Goal: Information Seeking & Learning: Learn about a topic

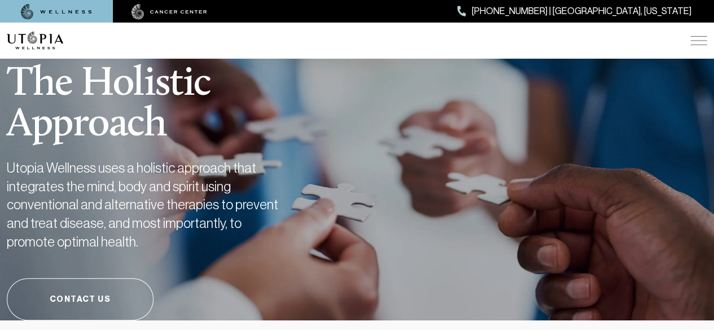
click at [698, 43] on img at bounding box center [698, 40] width 17 height 9
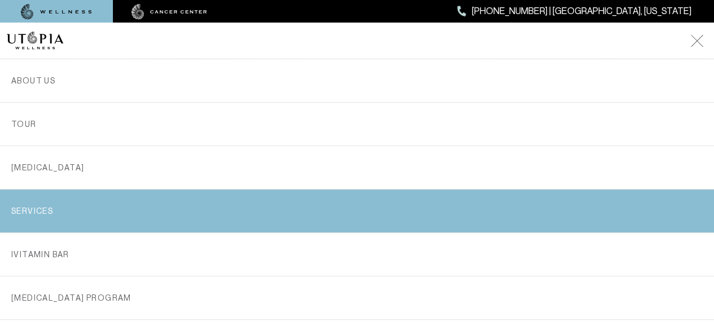
click at [23, 215] on link "SERVICES" at bounding box center [356, 211] width 691 height 43
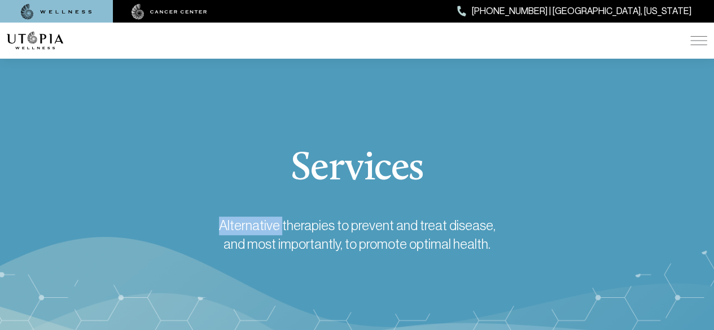
click at [23, 215] on div "Services Alternative therapies to prevent and treat disease, and most important…" at bounding box center [357, 201] width 714 height 104
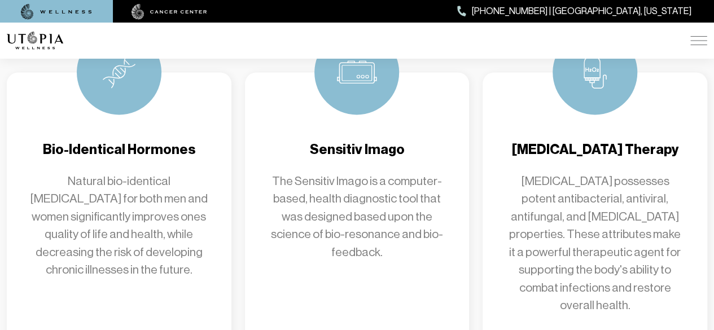
scroll to position [941, 0]
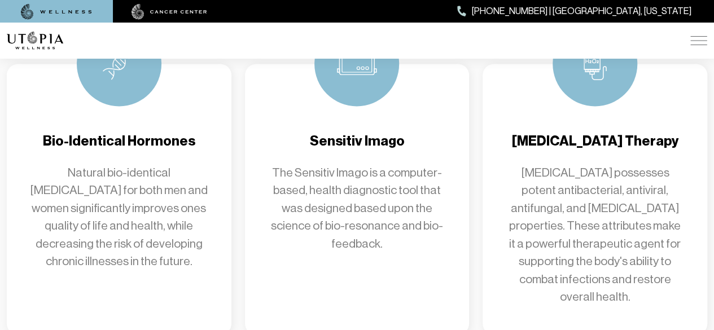
click at [124, 131] on h4 "Bio-Identical Hormones" at bounding box center [118, 140] width 179 height 19
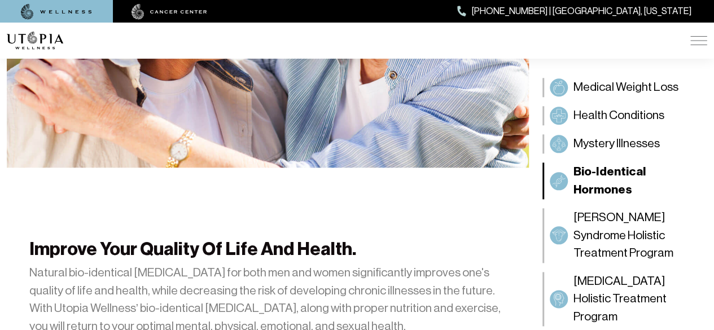
scroll to position [396, 0]
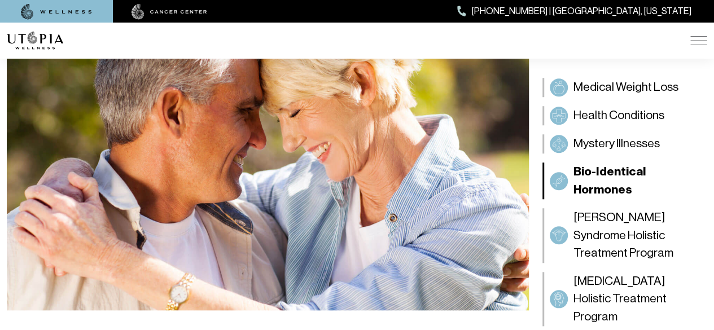
click at [699, 40] on img at bounding box center [698, 40] width 17 height 9
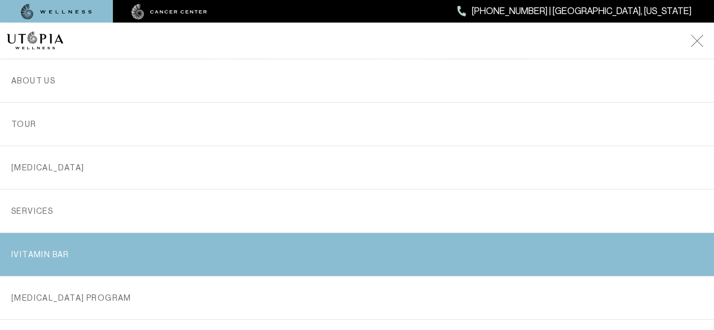
click at [43, 240] on link "iVitamin Bar" at bounding box center [356, 254] width 691 height 43
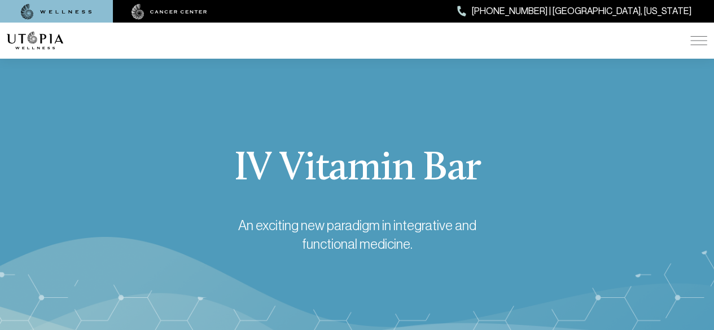
click at [695, 42] on img at bounding box center [698, 40] width 17 height 9
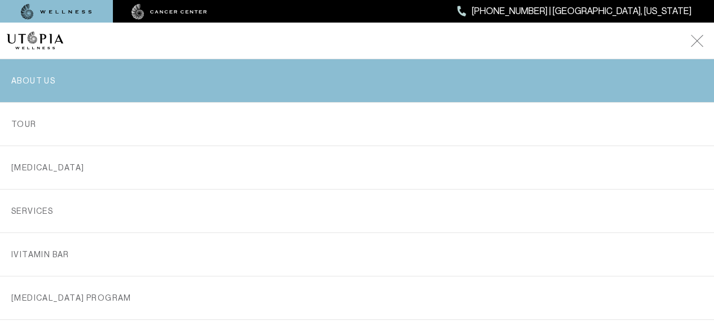
click at [43, 78] on link "ABOUT US" at bounding box center [356, 80] width 691 height 43
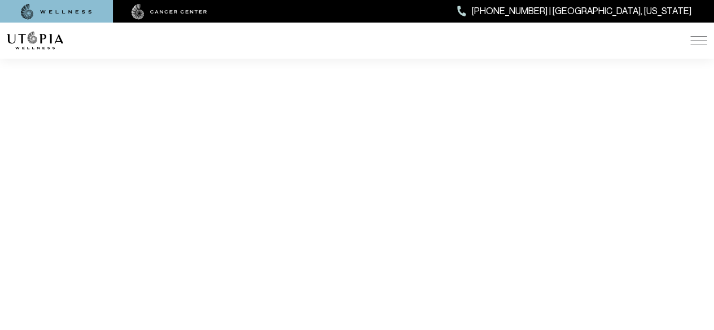
scroll to position [2264, 0]
